Goal: Communication & Community: Answer question/provide support

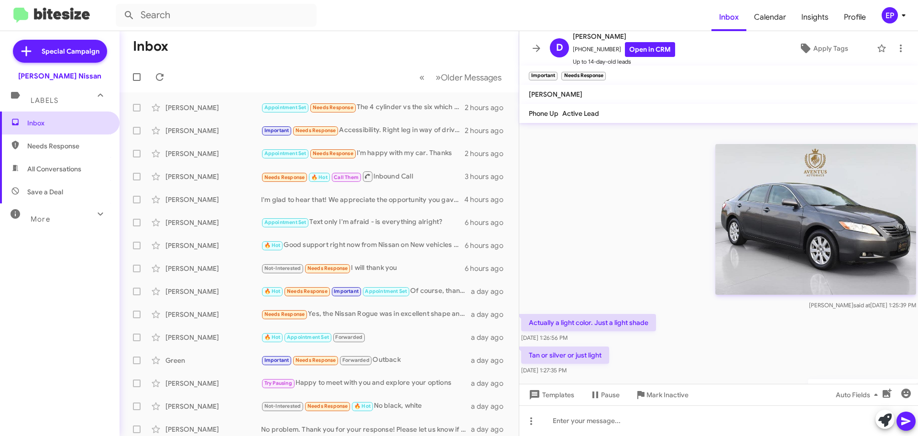
scroll to position [499, 0]
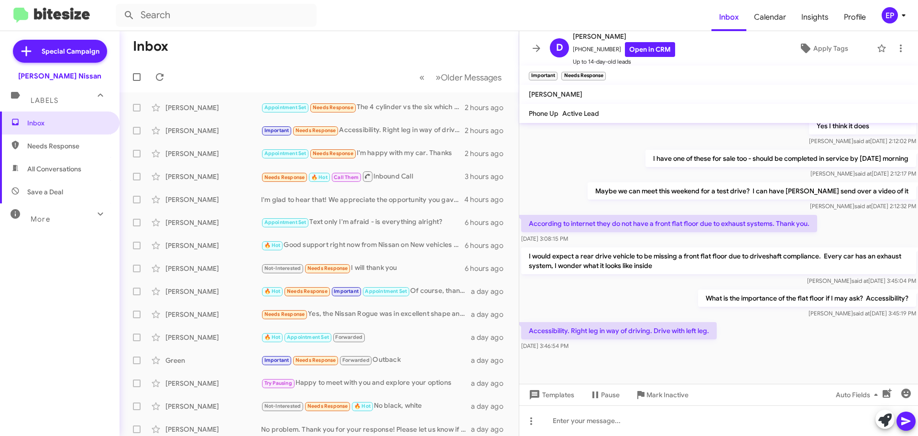
click at [273, 66] on mat-toolbar-row "« Previous » Next Older Messages" at bounding box center [319, 77] width 399 height 31
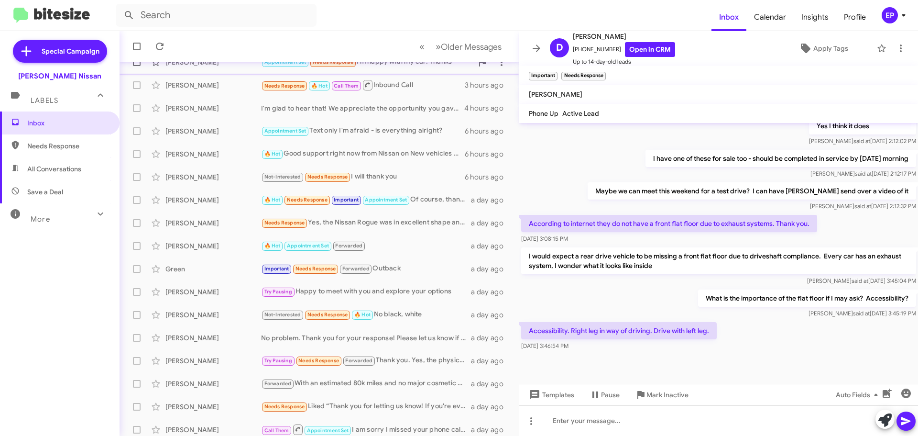
scroll to position [96, 0]
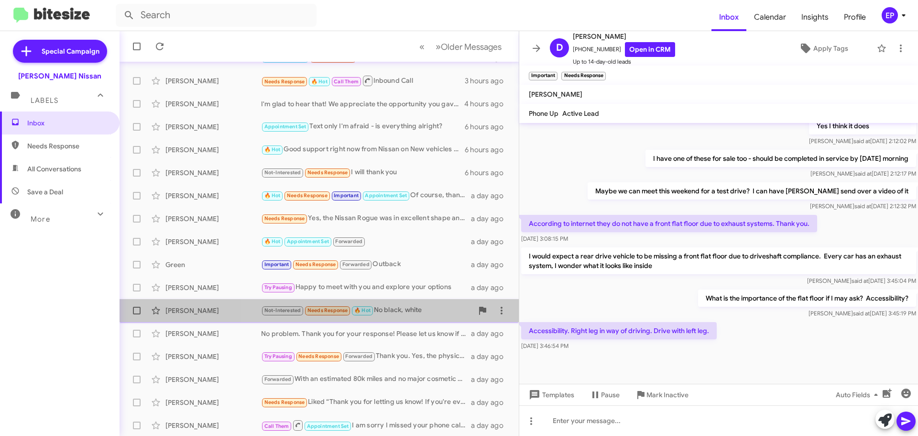
click at [406, 314] on div "Not-Interested Needs Response 🔥 Hot No black, white" at bounding box center [367, 310] width 212 height 11
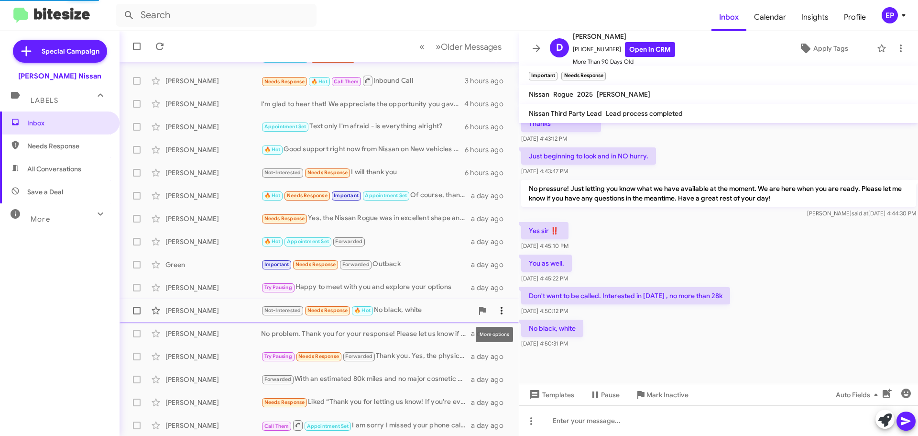
scroll to position [280, 0]
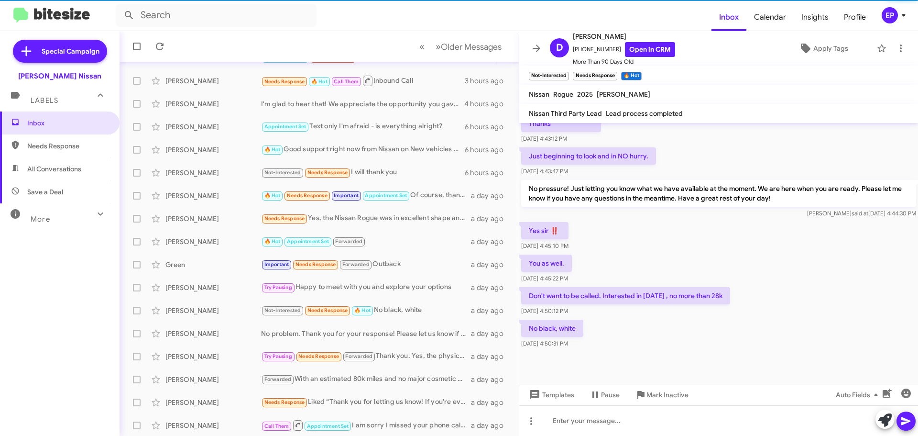
click at [753, 271] on div "You as well. [DATE] 4:45:22 PM" at bounding box center [718, 268] width 399 height 33
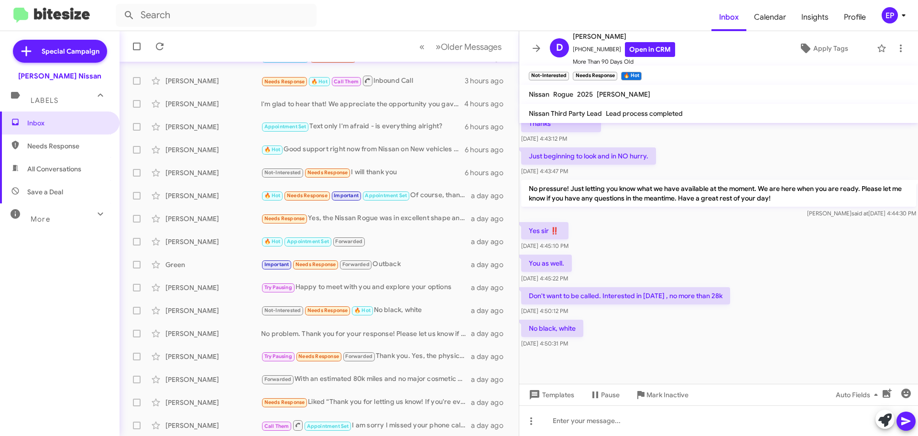
click at [734, 268] on div "You as well. [DATE] 4:45:22 PM" at bounding box center [718, 268] width 399 height 33
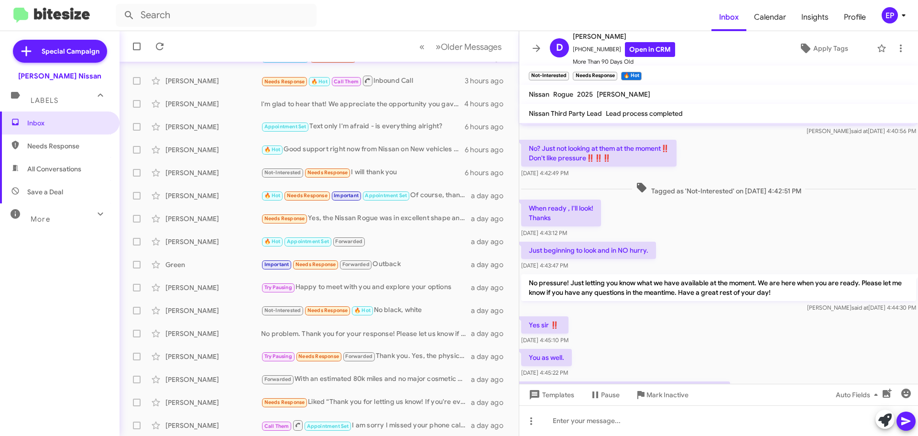
scroll to position [185, 0]
click at [764, 259] on div "Just beginning to look and in NO hurry. [DATE] 4:43:47 PM" at bounding box center [718, 257] width 399 height 33
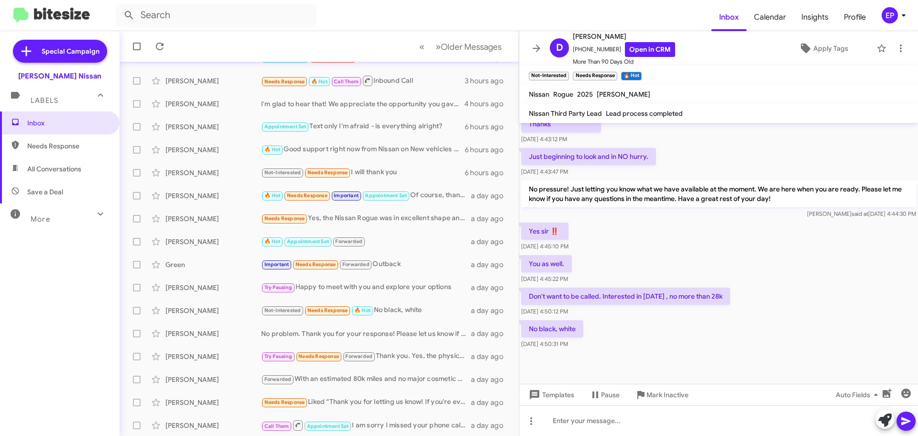
scroll to position [280, 0]
click at [751, 300] on div "Don't want to be called. Interested in [DATE] , no more than 28k [DATE] 4:50:12…" at bounding box center [718, 301] width 399 height 33
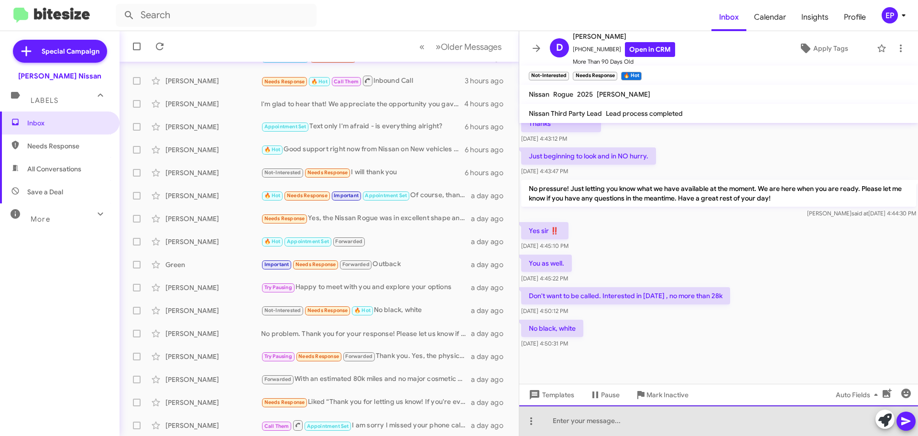
click at [605, 425] on div at bounding box center [718, 420] width 399 height 31
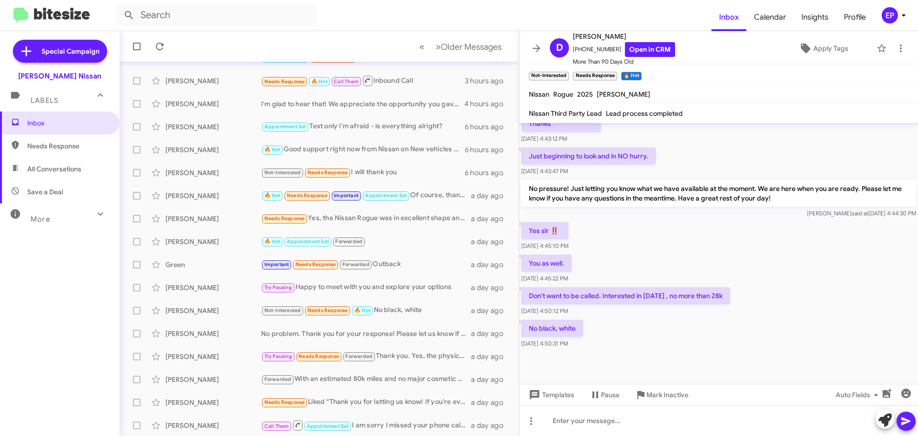
click at [751, 255] on div "You as well. [DATE] 4:45:22 PM" at bounding box center [718, 268] width 399 height 33
click at [49, 167] on span "All Conversations" at bounding box center [54, 169] width 54 height 10
type input "in:all-conversations"
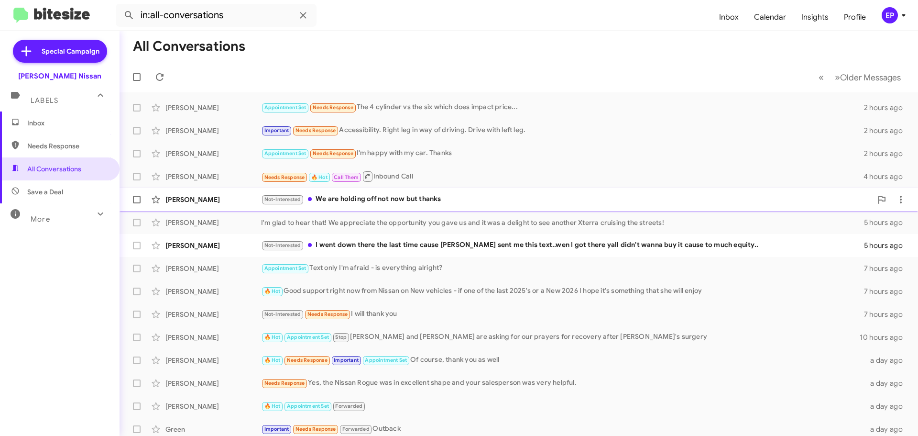
click at [436, 204] on div "Not-Interested We are holding off not now but thanks" at bounding box center [566, 199] width 611 height 11
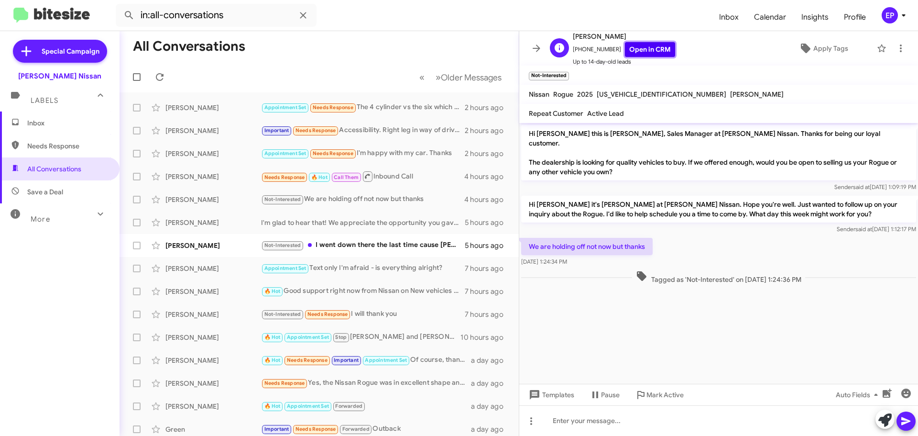
click at [659, 48] on link "Open in CRM" at bounding box center [650, 49] width 50 height 15
click at [350, 244] on div "Not-Interested I went down there the last time cause yall sent me this text..we…" at bounding box center [367, 245] width 212 height 11
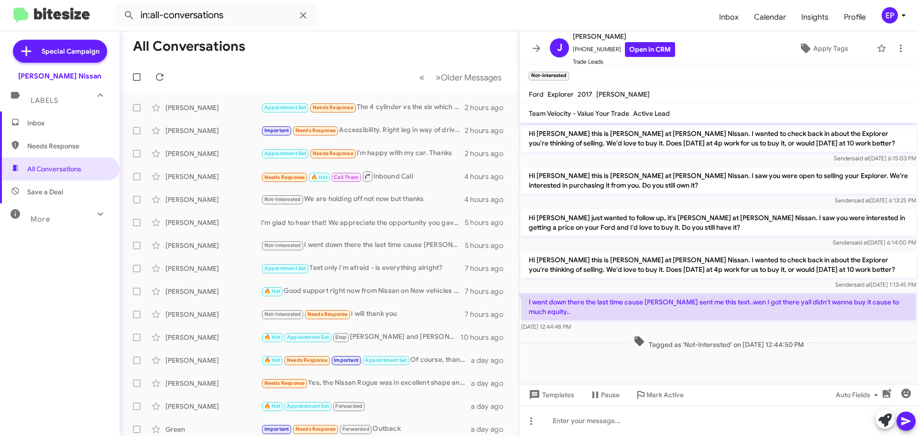
click at [670, 365] on cdk-virtual-scroll-viewport "Hi [PERSON_NAME] this is [PERSON_NAME] at [PERSON_NAME] Nissan. I wanted to che…" at bounding box center [718, 253] width 399 height 261
click at [650, 51] on link "Open in CRM" at bounding box center [650, 49] width 50 height 15
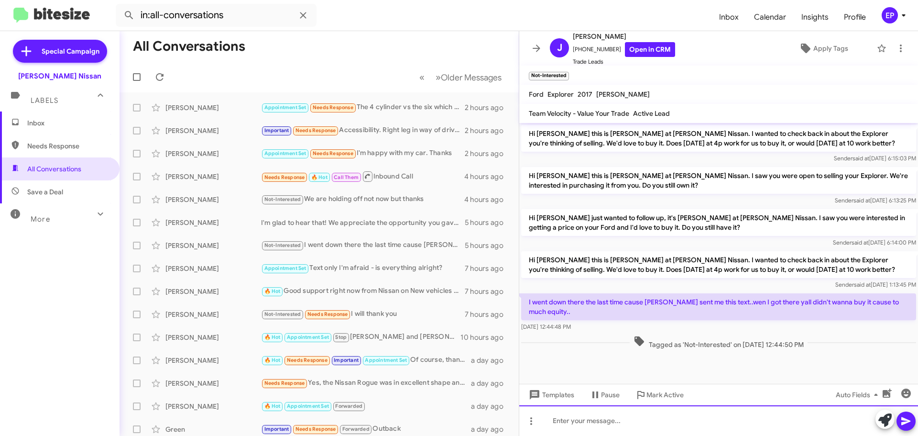
click at [582, 417] on div at bounding box center [718, 420] width 399 height 31
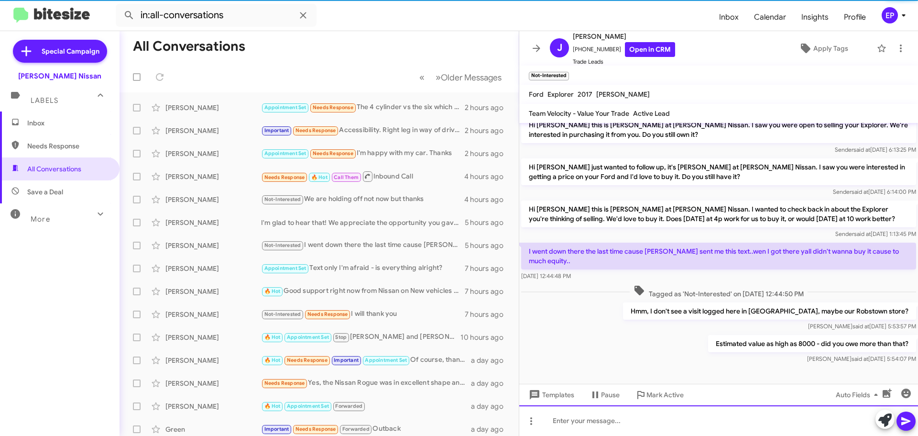
scroll to position [52, 0]
